Goal: Navigation & Orientation: Go to known website

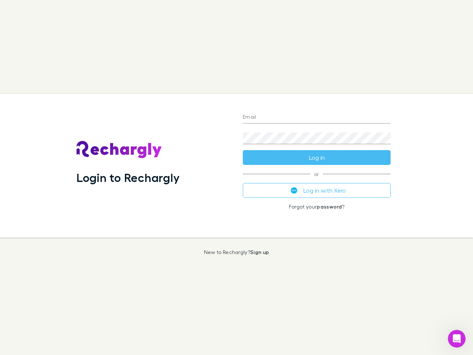
click at [237, 177] on div "Login to Rechargly" at bounding box center [154, 165] width 166 height 143
click at [317, 118] on input "Email" at bounding box center [317, 118] width 148 height 12
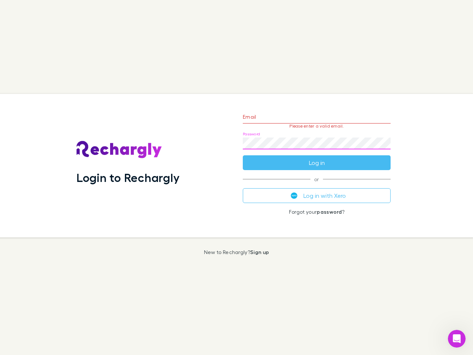
click at [317, 158] on form "Email Please enter a valid email. Password Log in" at bounding box center [317, 138] width 148 height 64
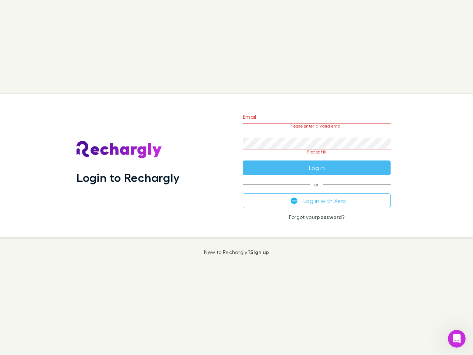
click at [317, 190] on div "Email Please enter a valid email. Password Please fill Log in or Log in with Xe…" at bounding box center [317, 165] width 160 height 143
click at [457, 339] on icon "Open Intercom Messenger" at bounding box center [457, 339] width 12 height 12
